Goal: Navigation & Orientation: Find specific page/section

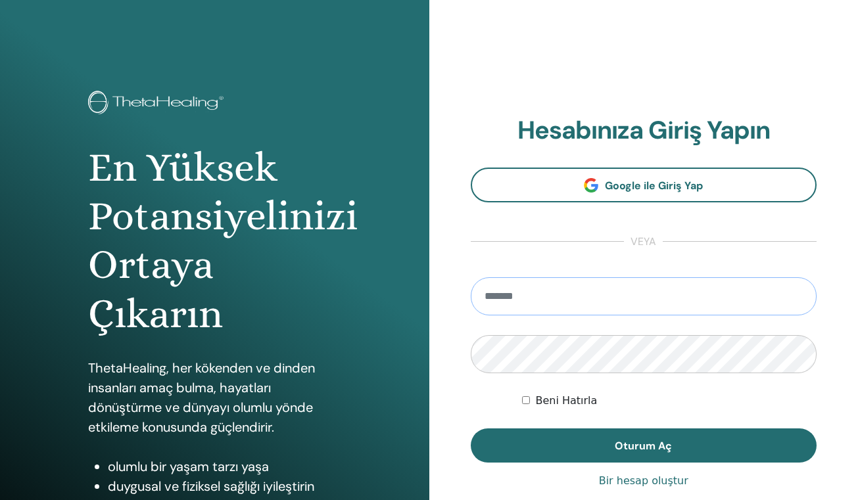
type input "**********"
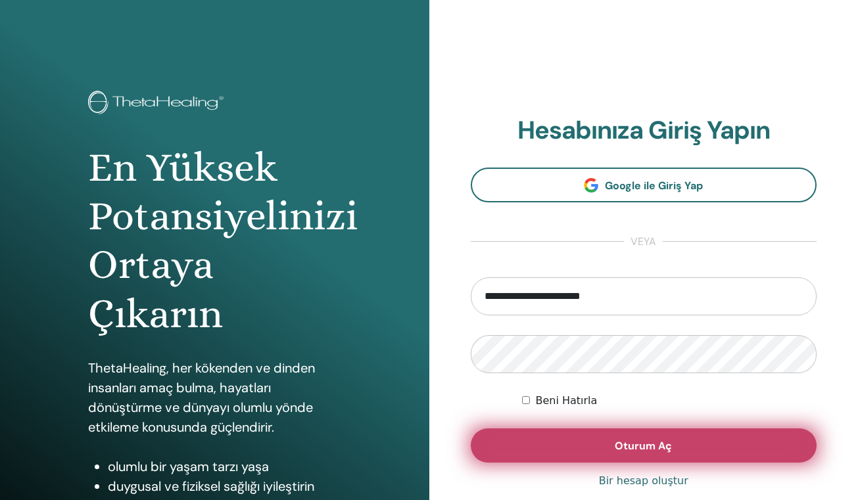
click at [642, 447] on span "Oturum Aç" at bounding box center [643, 446] width 57 height 14
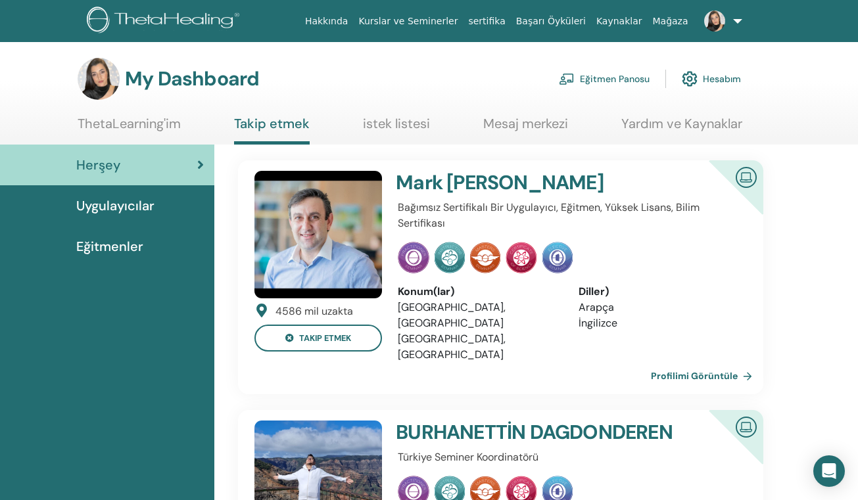
click at [135, 216] on link "Uygulayıcılar" at bounding box center [107, 205] width 214 height 41
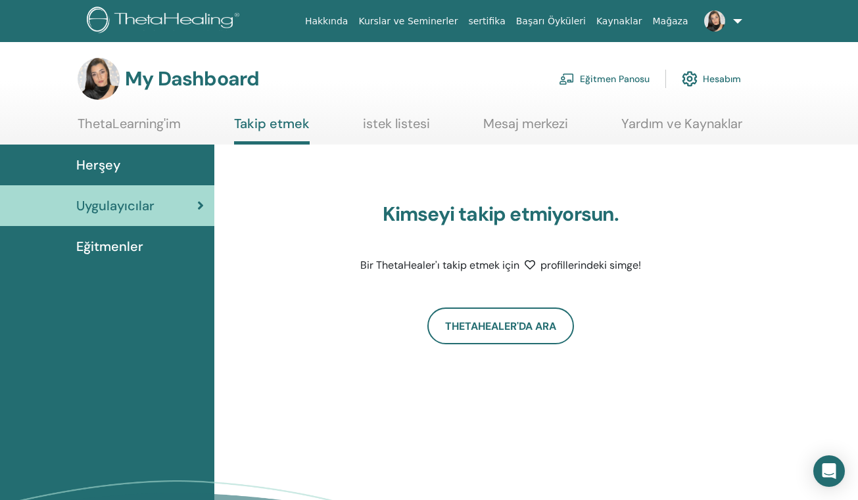
click at [138, 249] on span "Eğitmenler" at bounding box center [109, 247] width 67 height 20
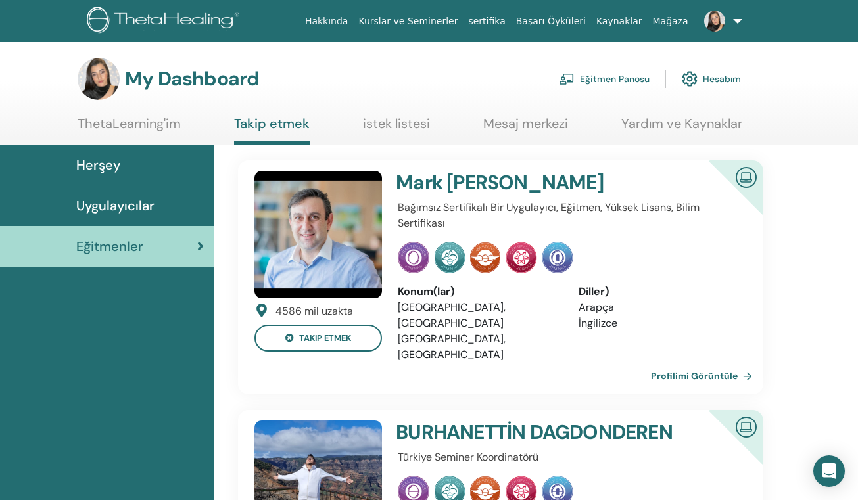
click at [629, 80] on link "Eğitmen Panosu" at bounding box center [604, 78] width 91 height 29
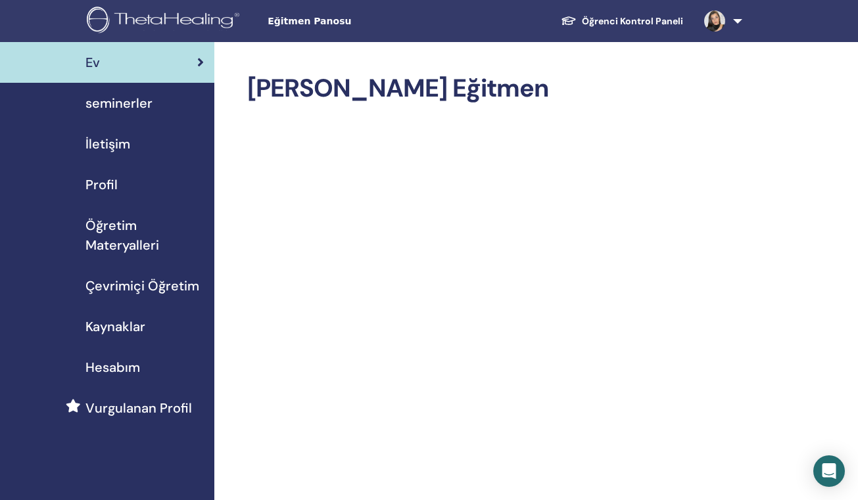
click at [142, 101] on span "seminerler" at bounding box center [118, 103] width 67 height 20
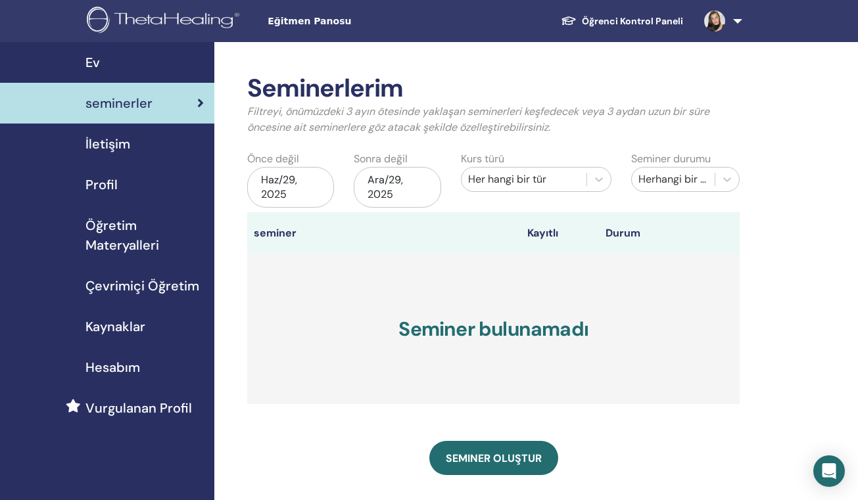
click at [112, 138] on span "İletişim" at bounding box center [107, 144] width 45 height 20
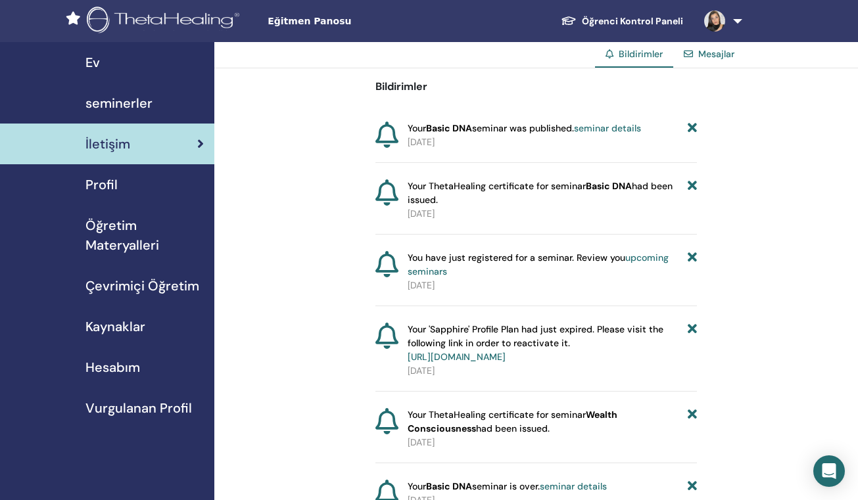
click at [110, 184] on span "Profil" at bounding box center [101, 185] width 32 height 20
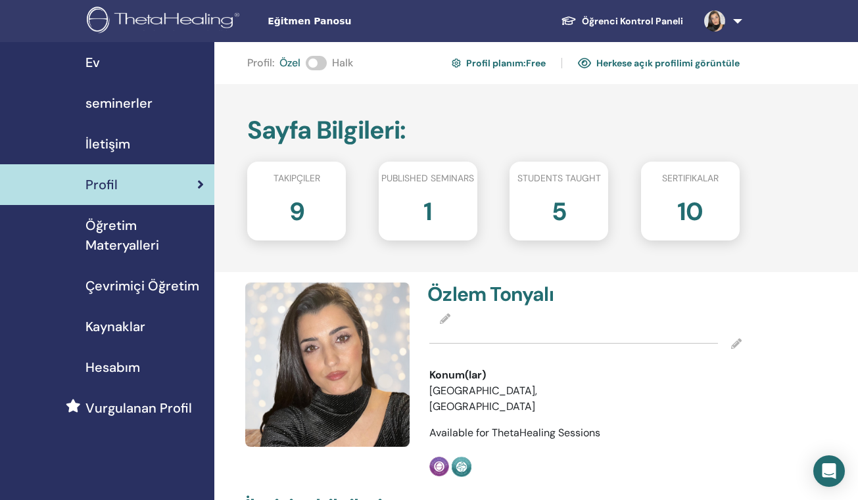
click at [119, 284] on span "Çevrimiçi Öğretim" at bounding box center [142, 286] width 114 height 20
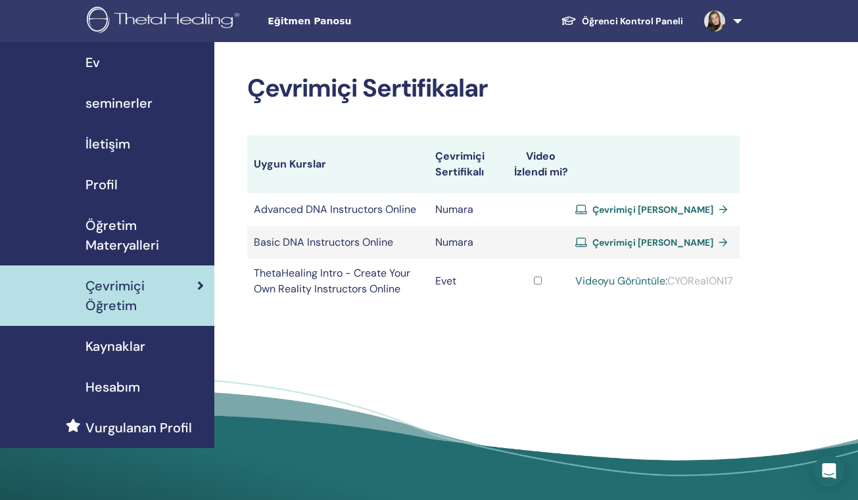
click at [120, 227] on span "Öğretim Materyalleri" at bounding box center [144, 235] width 118 height 39
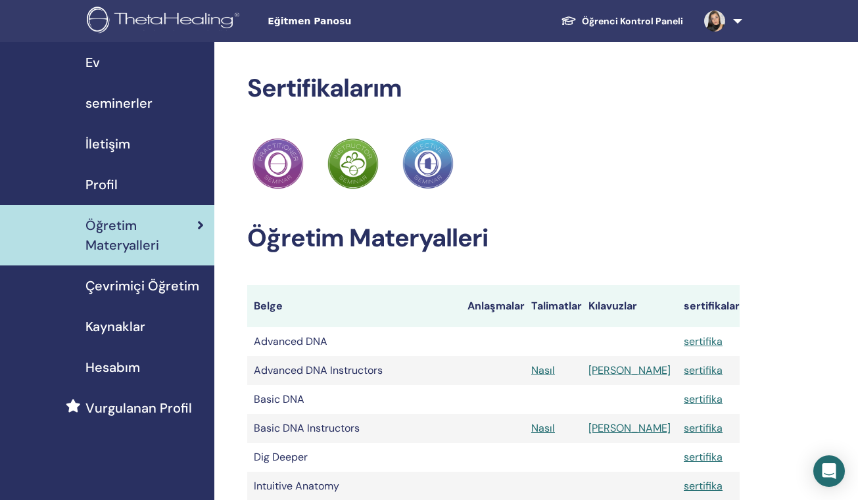
click at [121, 321] on span "Kaynaklar" at bounding box center [115, 327] width 60 height 20
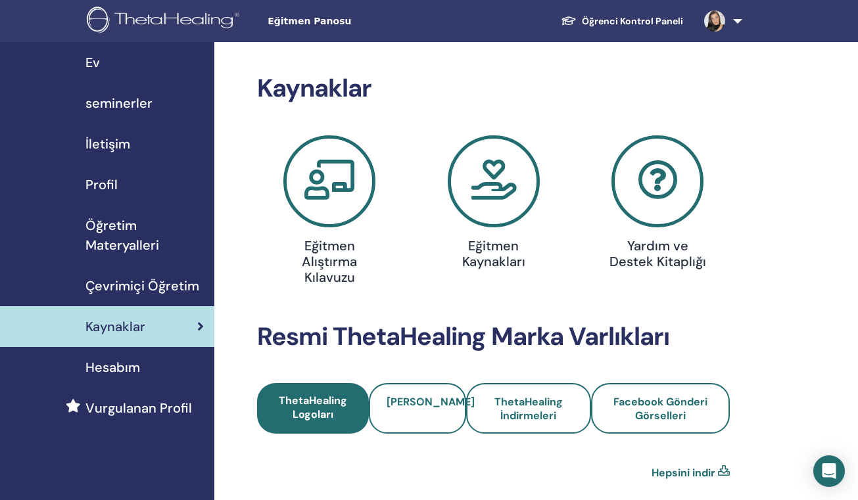
click at [326, 207] on icon at bounding box center [329, 181] width 92 height 92
click at [498, 205] on icon at bounding box center [494, 181] width 92 height 92
click at [653, 195] on icon at bounding box center [657, 181] width 92 height 92
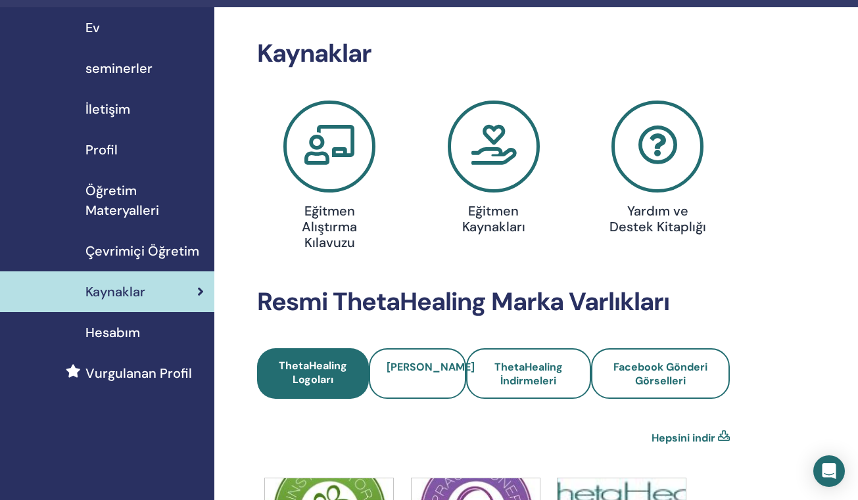
scroll to position [3, 0]
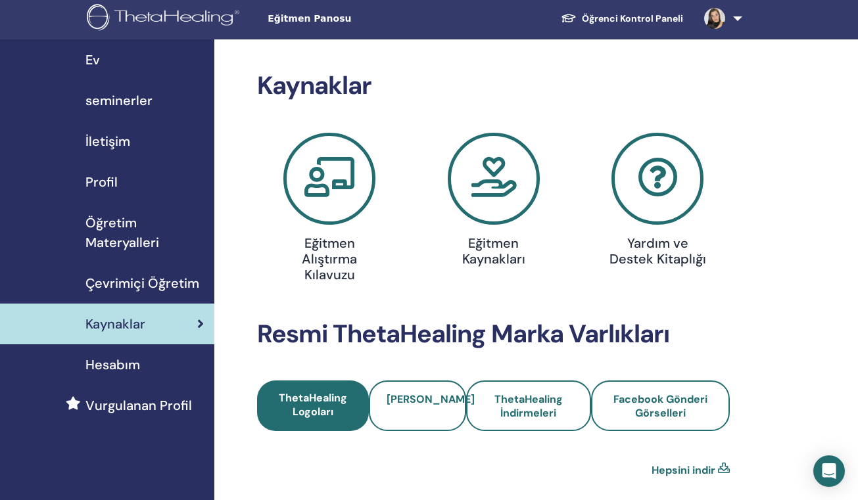
click at [492, 180] on icon at bounding box center [494, 179] width 92 height 92
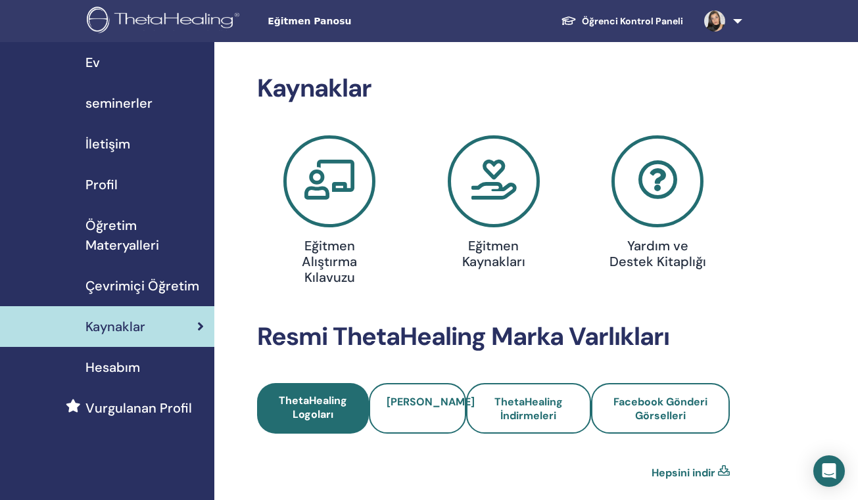
click at [124, 235] on span "Öğretim Materyalleri" at bounding box center [144, 235] width 118 height 39
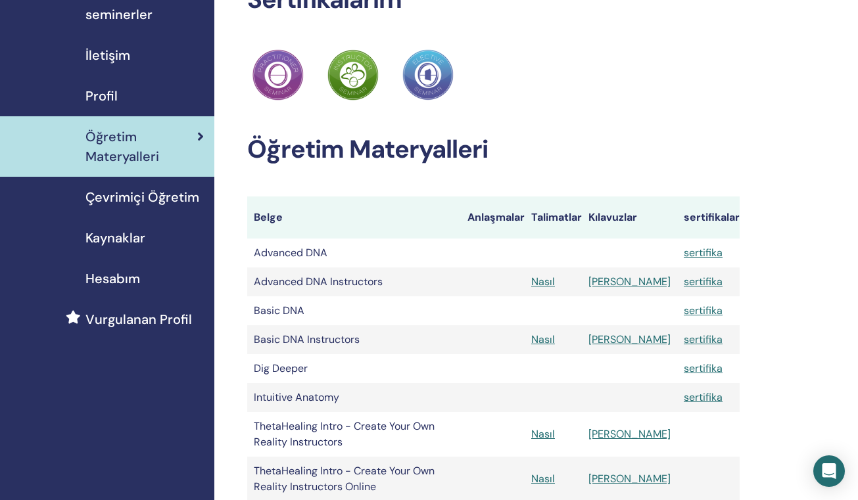
scroll to position [88, 0]
click at [641, 282] on link "[PERSON_NAME]" at bounding box center [629, 282] width 82 height 14
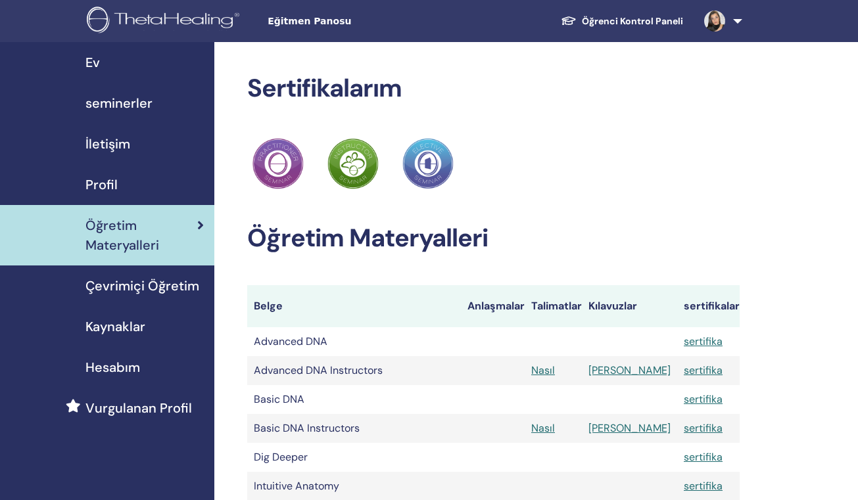
scroll to position [88, 0]
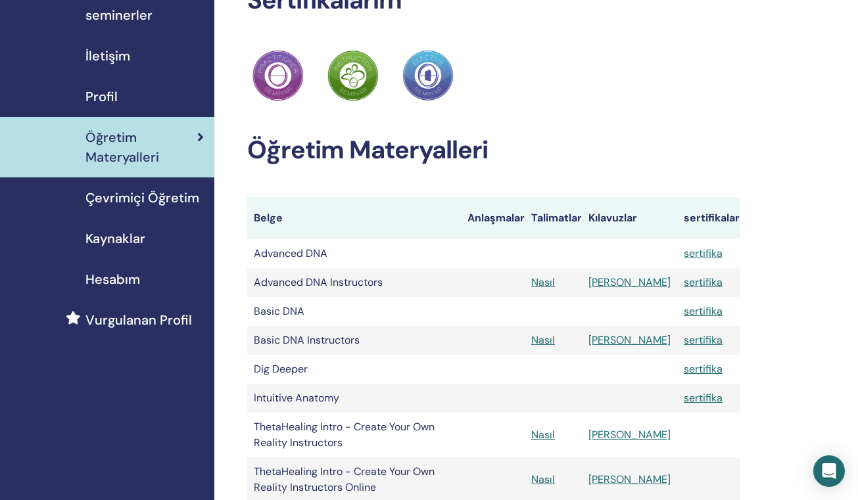
click at [645, 339] on link "[PERSON_NAME]" at bounding box center [629, 340] width 82 height 14
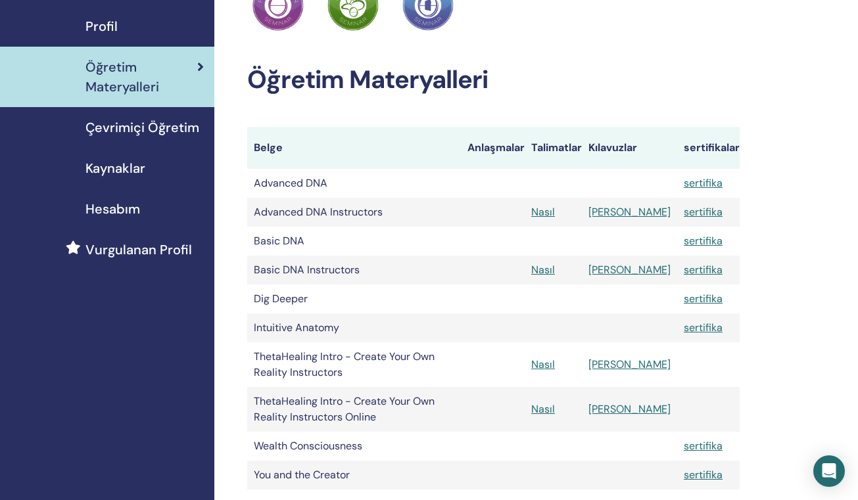
scroll to position [180, 0]
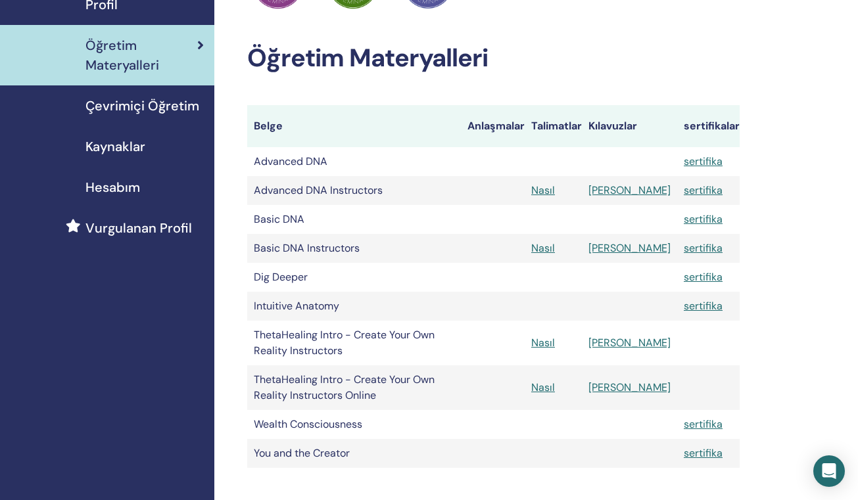
click at [643, 343] on link "[PERSON_NAME]" at bounding box center [629, 343] width 82 height 14
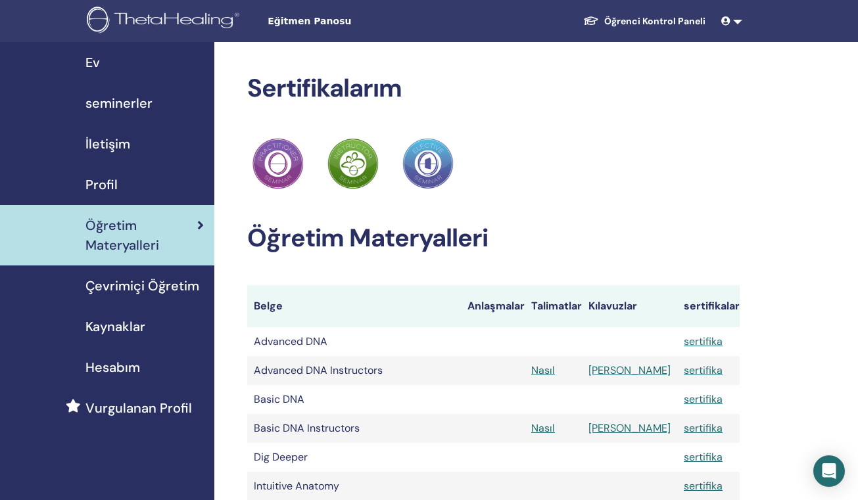
scroll to position [180, 0]
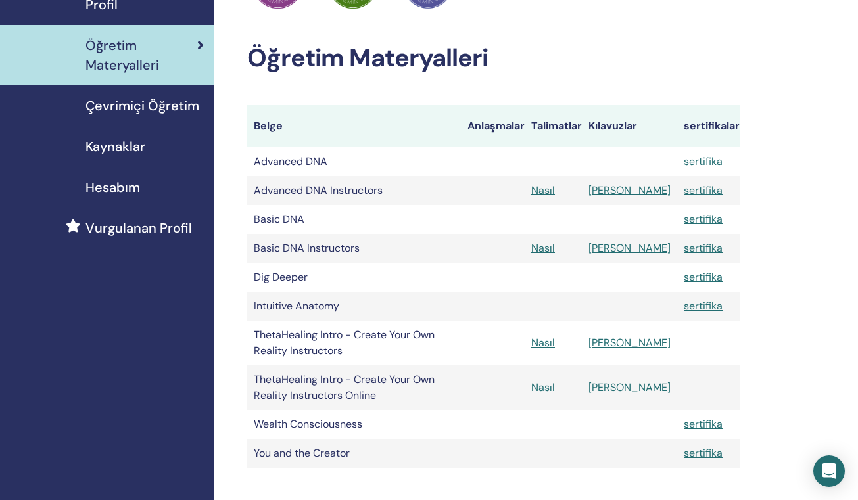
click at [638, 388] on link "[PERSON_NAME]" at bounding box center [629, 388] width 82 height 14
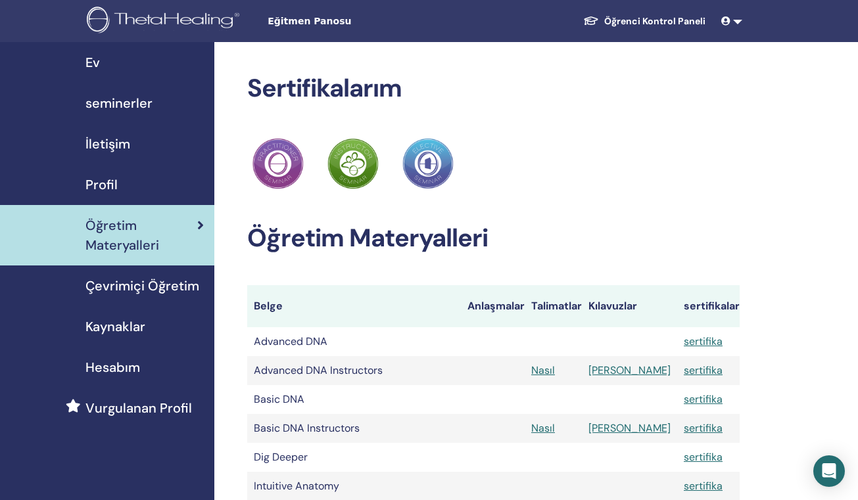
scroll to position [180, 0]
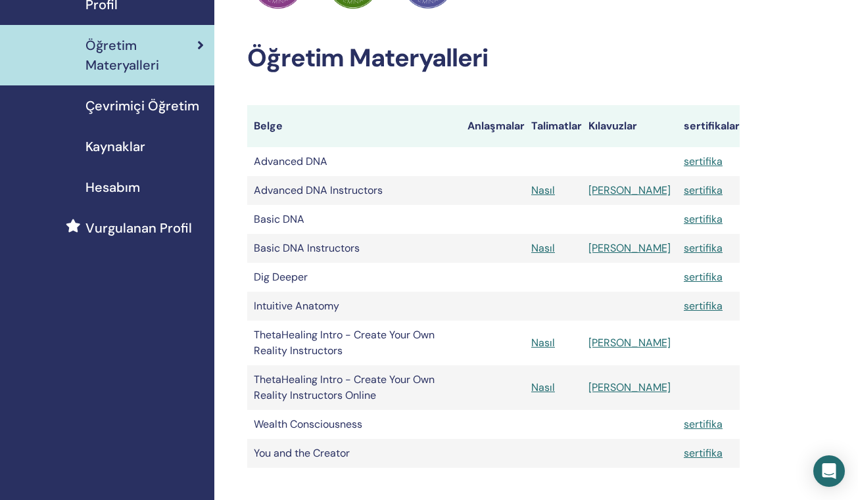
click at [125, 229] on span "Vurgulanan Profil" at bounding box center [138, 228] width 107 height 20
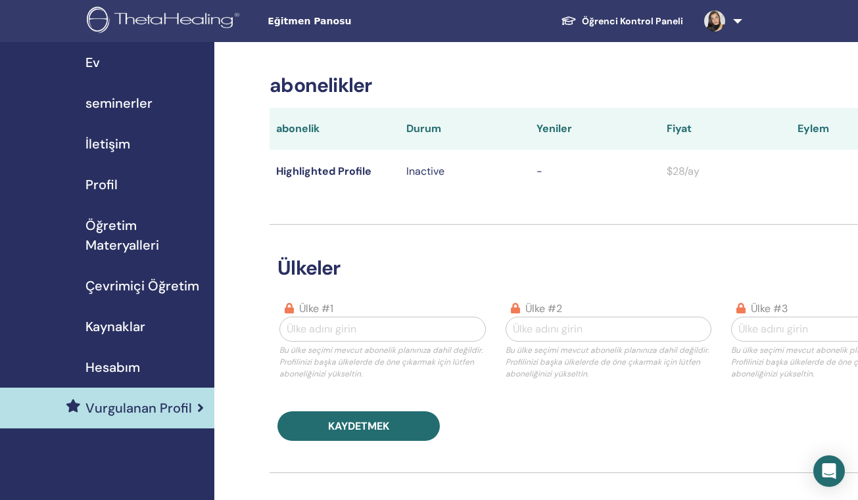
click at [129, 104] on span "seminerler" at bounding box center [118, 103] width 67 height 20
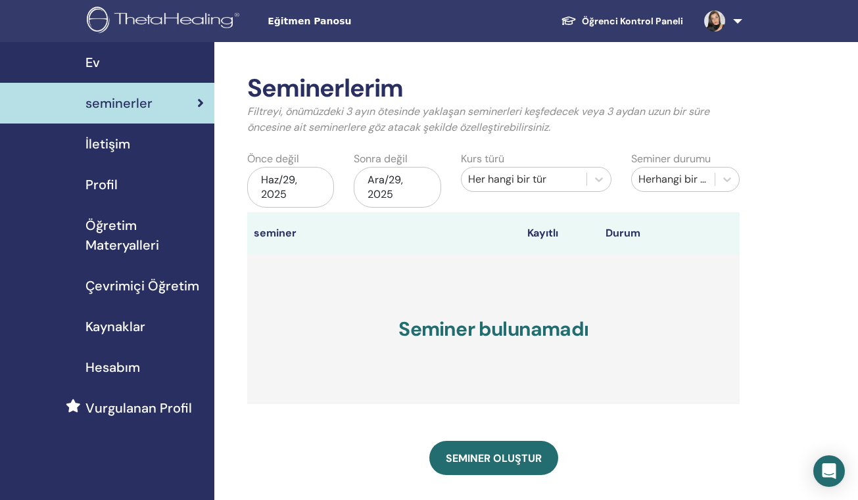
click at [124, 362] on span "Hesabım" at bounding box center [112, 368] width 55 height 20
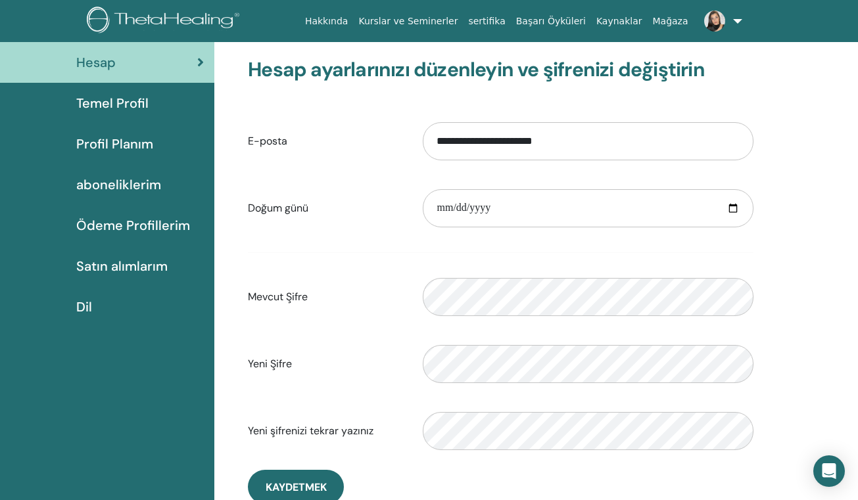
scroll to position [76, 0]
click at [144, 264] on span "Satın alımlarım" at bounding box center [121, 266] width 91 height 20
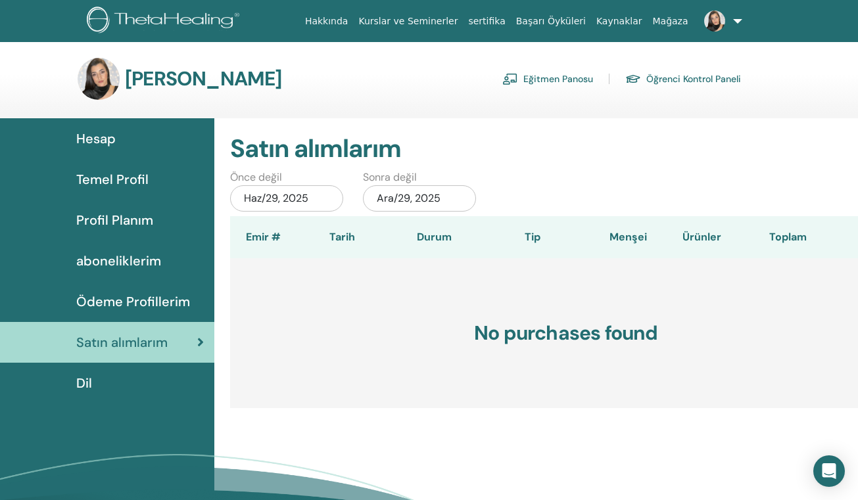
click at [571, 82] on link "Eğitmen Panosu" at bounding box center [547, 78] width 91 height 21
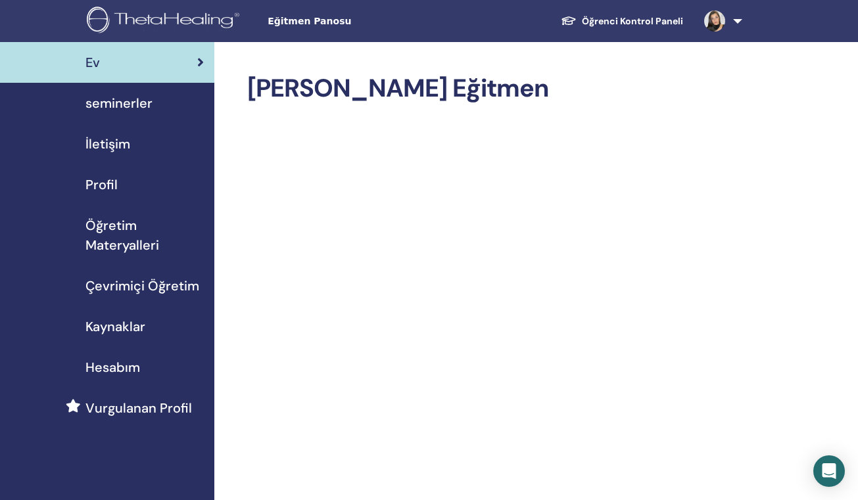
click at [736, 24] on link at bounding box center [721, 21] width 54 height 42
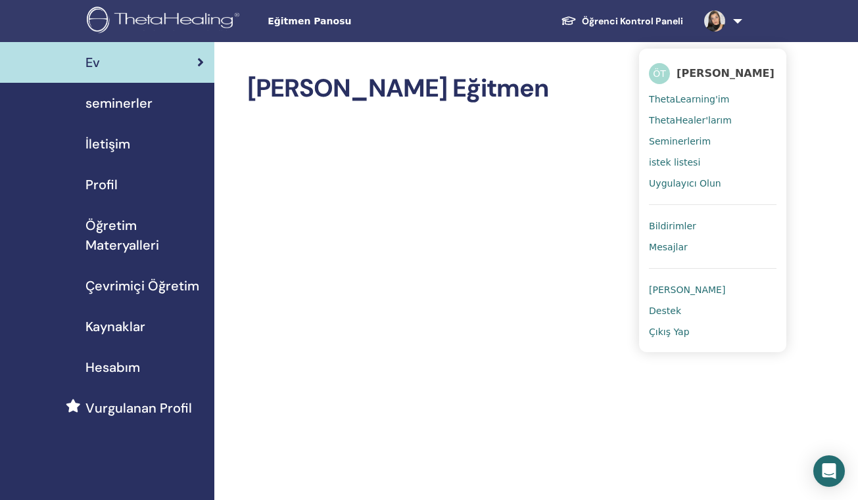
click at [696, 141] on span "Seminerlerim" at bounding box center [680, 141] width 62 height 12
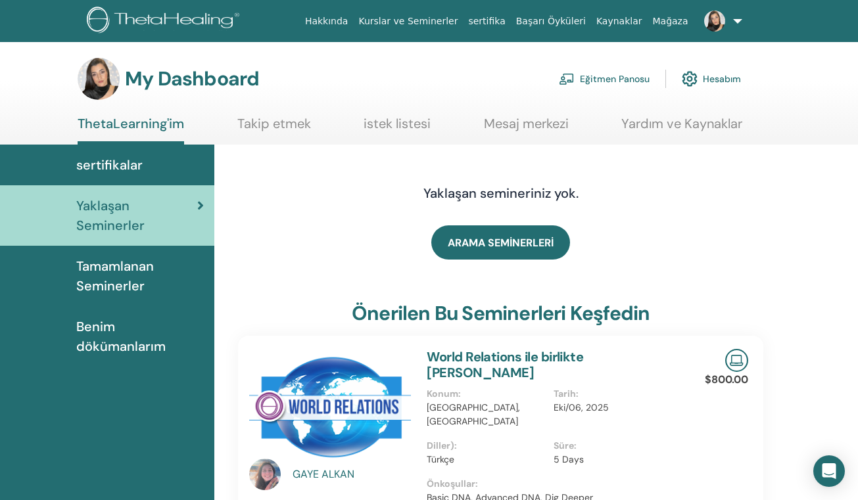
click at [740, 14] on link at bounding box center [721, 21] width 54 height 42
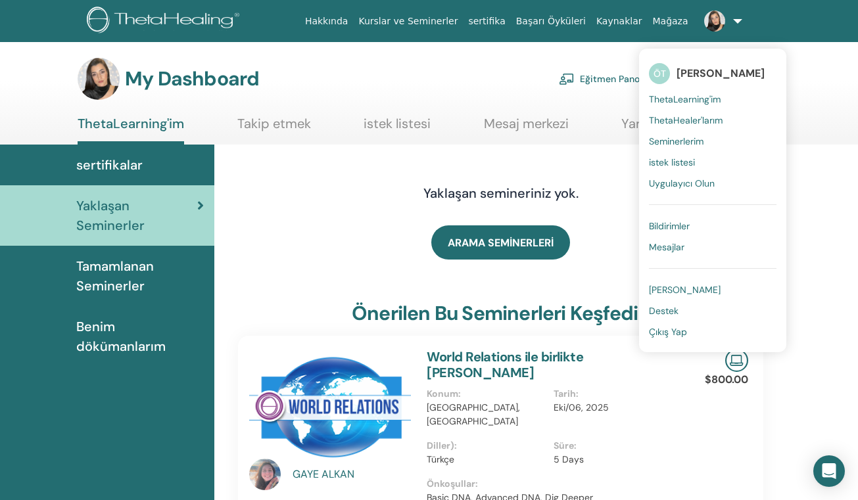
click at [701, 101] on span "ThetaLearning'im" at bounding box center [685, 99] width 72 height 12
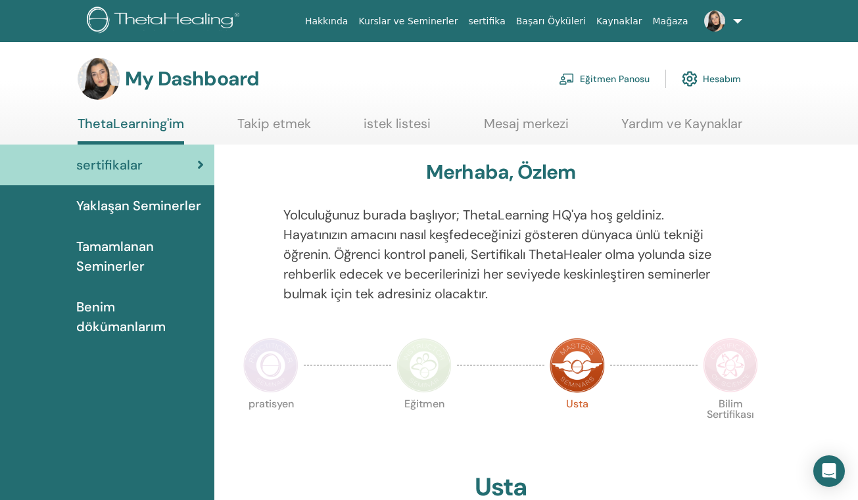
click at [151, 261] on span "Tamamlanan Seminerler" at bounding box center [140, 256] width 128 height 39
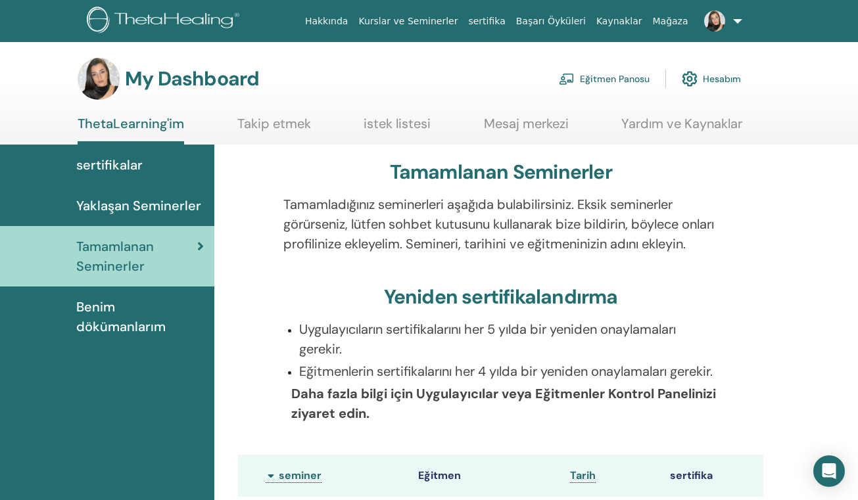
click at [619, 80] on link "Eğitmen Panosu" at bounding box center [604, 78] width 91 height 29
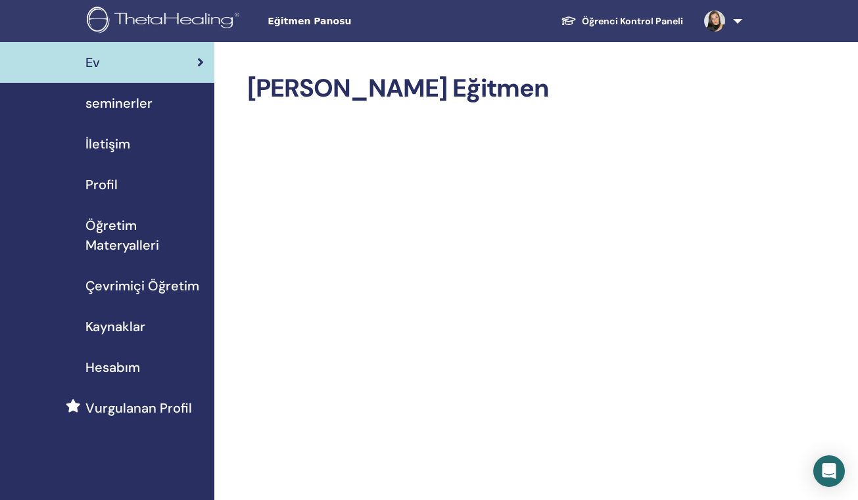
click at [111, 239] on span "Öğretim Materyalleri" at bounding box center [144, 235] width 118 height 39
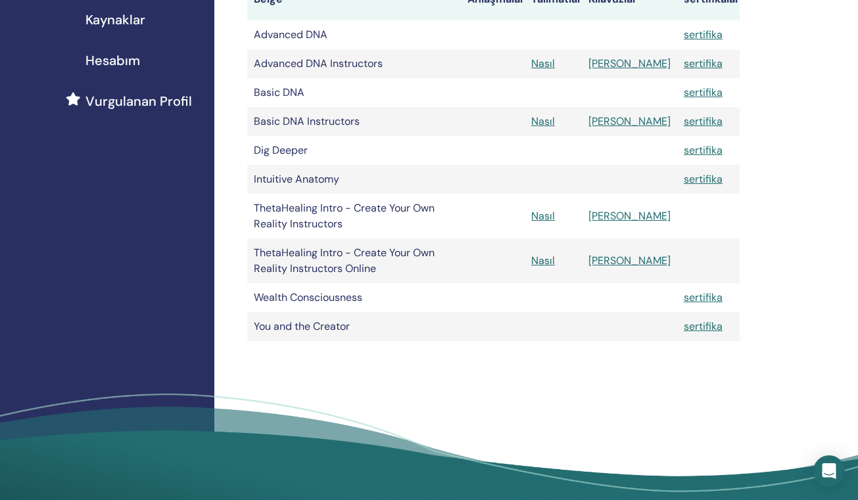
scroll to position [308, 0]
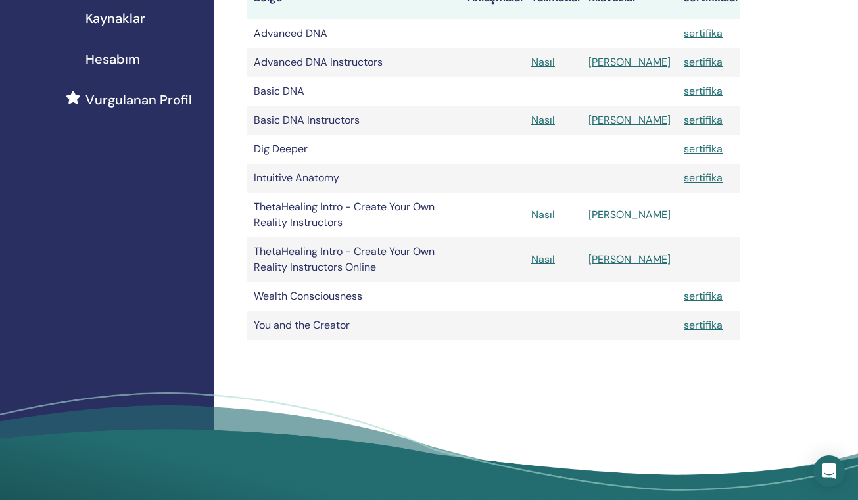
click at [639, 260] on link "[PERSON_NAME]" at bounding box center [629, 259] width 82 height 14
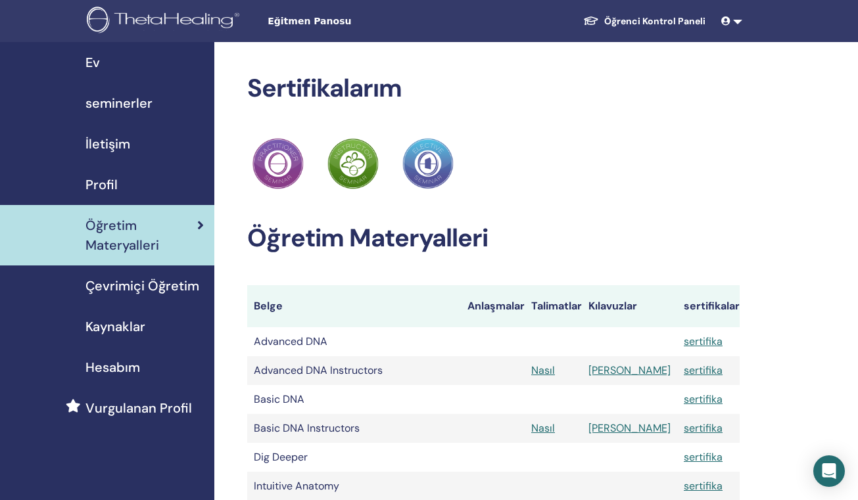
scroll to position [308, 0]
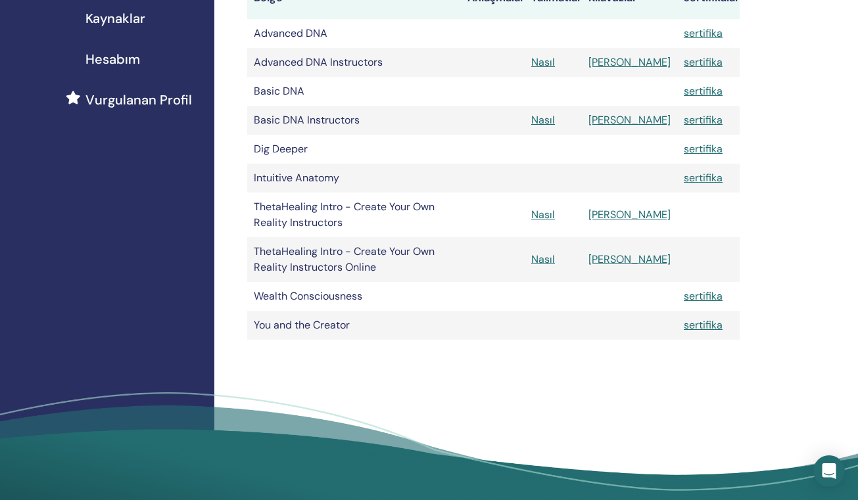
click at [555, 260] on link "Nasıl" at bounding box center [543, 259] width 24 height 14
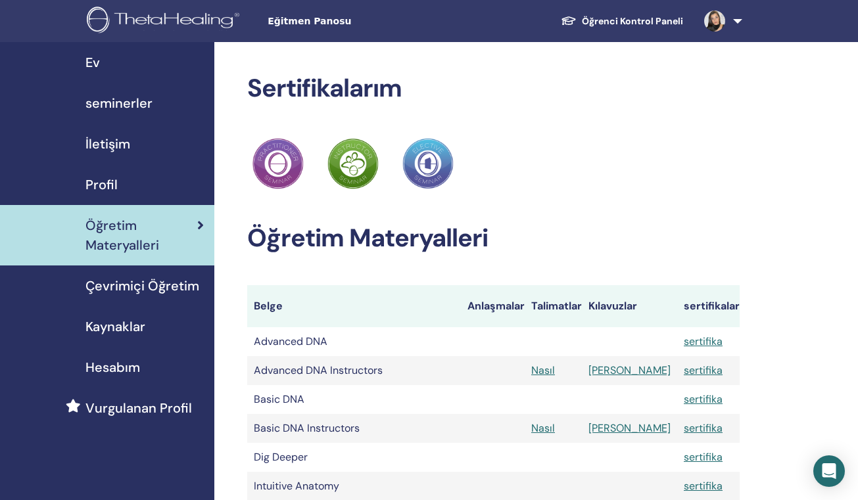
click at [110, 65] on div "Ev" at bounding box center [107, 63] width 193 height 20
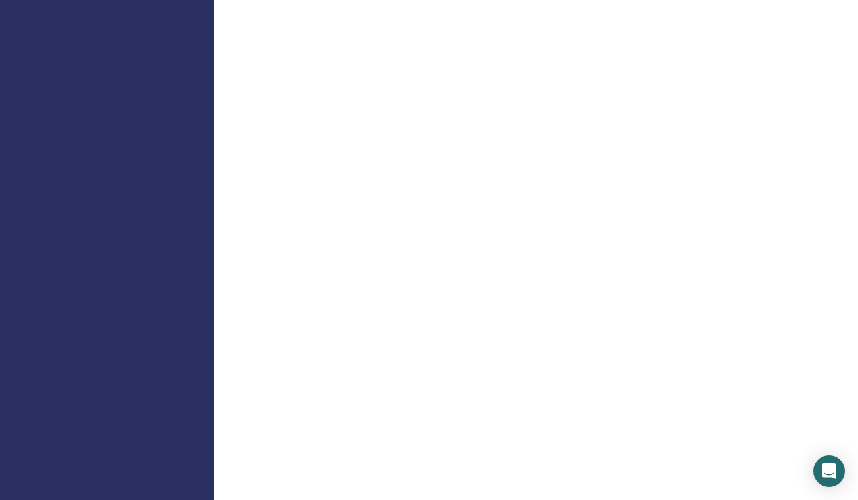
scroll to position [892, 0]
